Goal: Find specific page/section: Find specific page/section

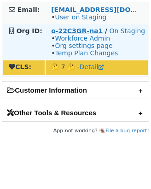
click at [72, 32] on strong "o-22C3GR-na1" at bounding box center [76, 30] width 51 height 7
